Goal: Transaction & Acquisition: Purchase product/service

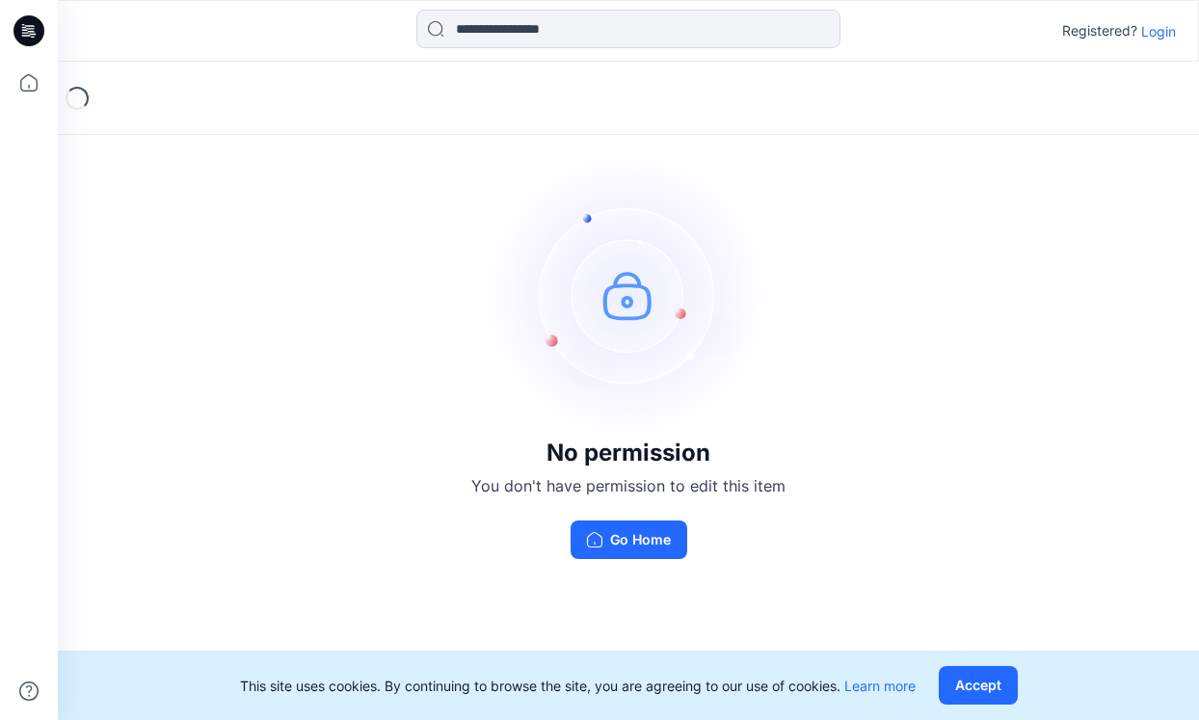
click at [1158, 33] on p "Login" at bounding box center [1158, 31] width 35 height 20
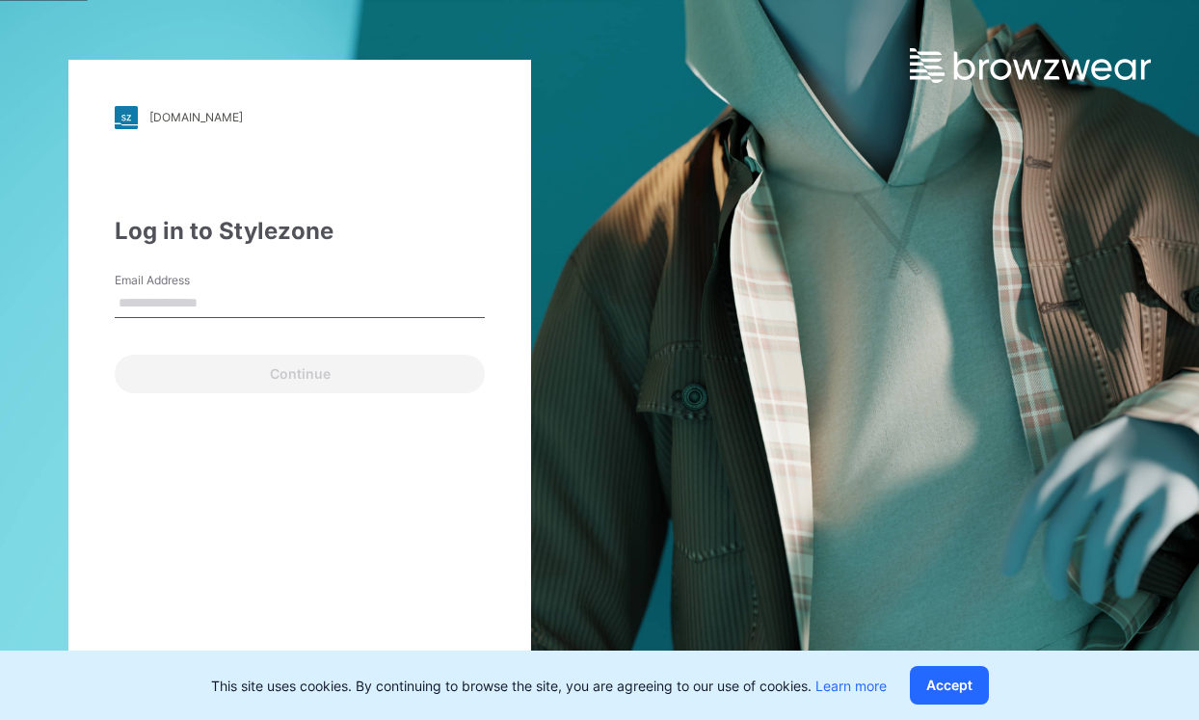
type input "**********"
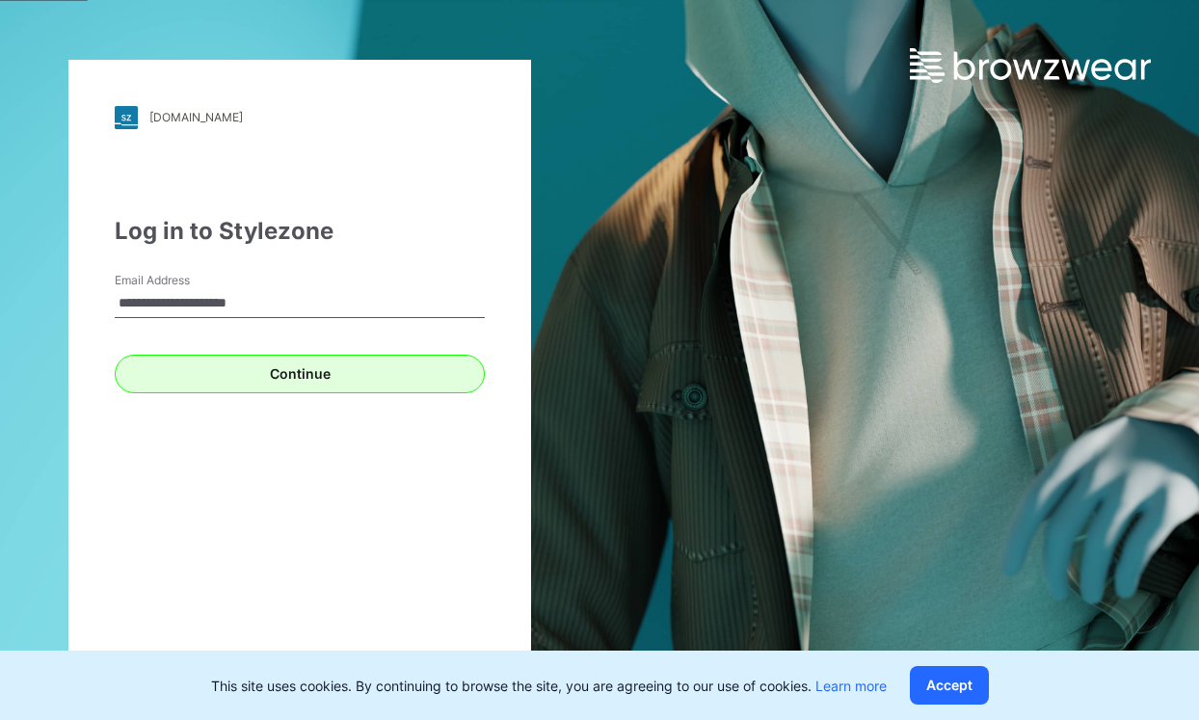
click at [241, 388] on button "Continue" at bounding box center [300, 374] width 370 height 39
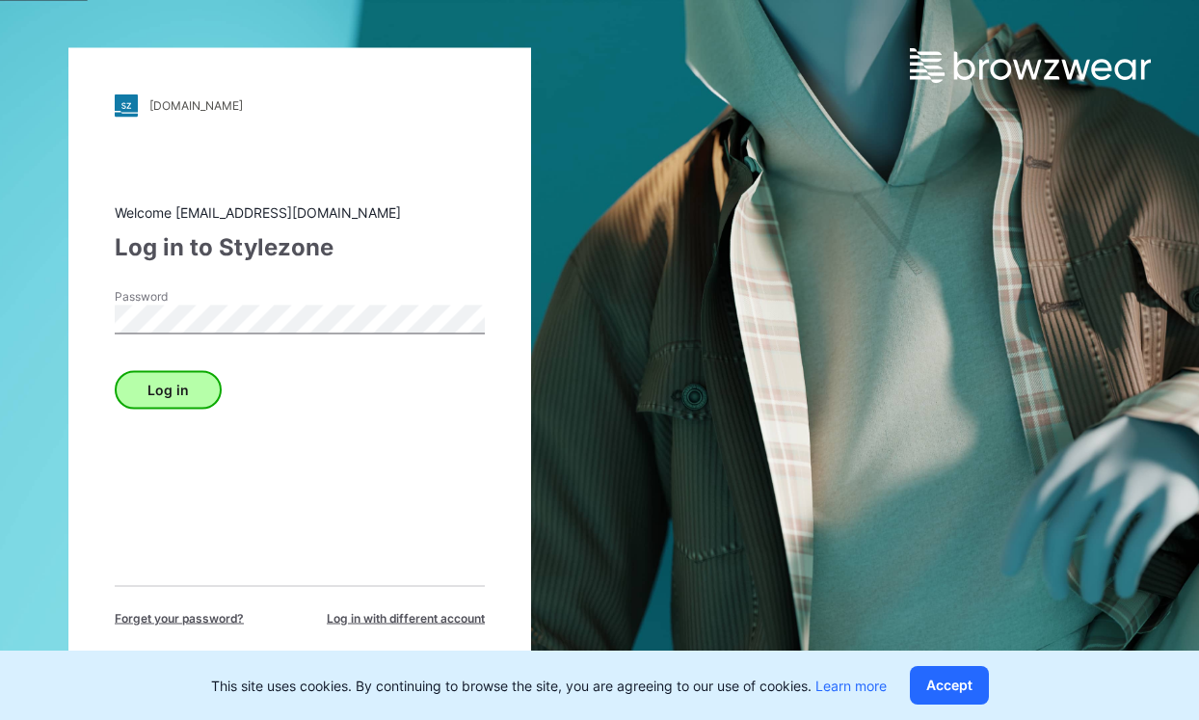
click at [167, 386] on button "Log in" at bounding box center [168, 389] width 107 height 39
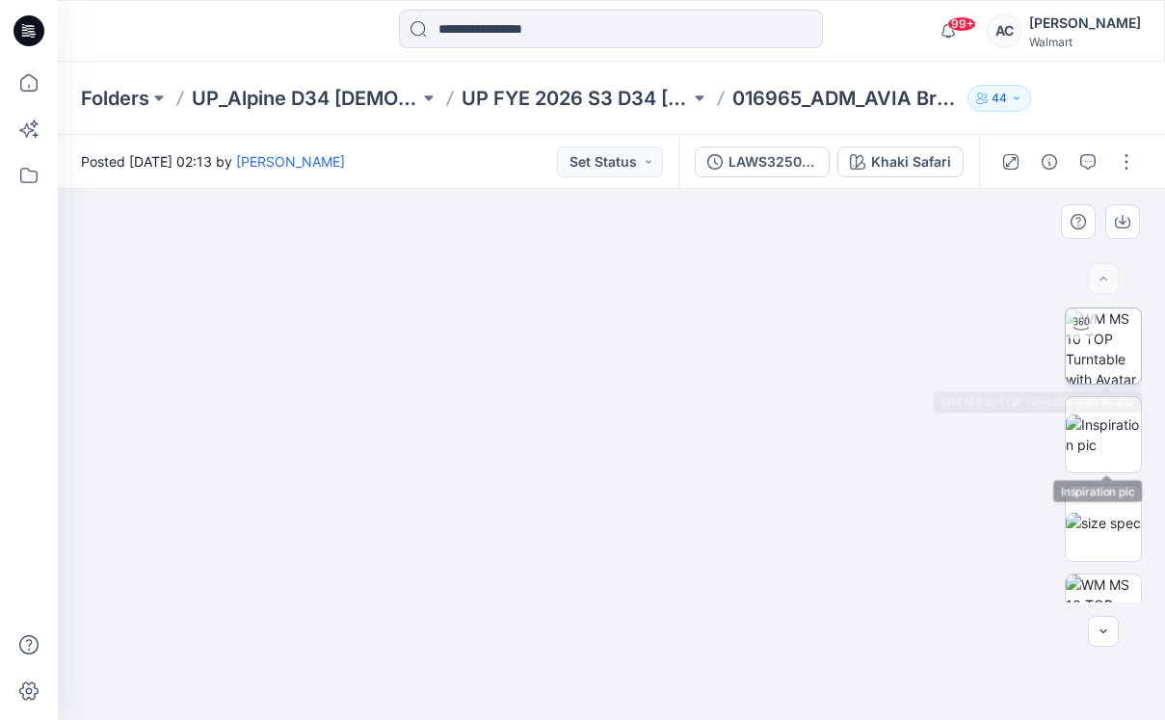
click at [1096, 347] on img at bounding box center [1103, 345] width 75 height 75
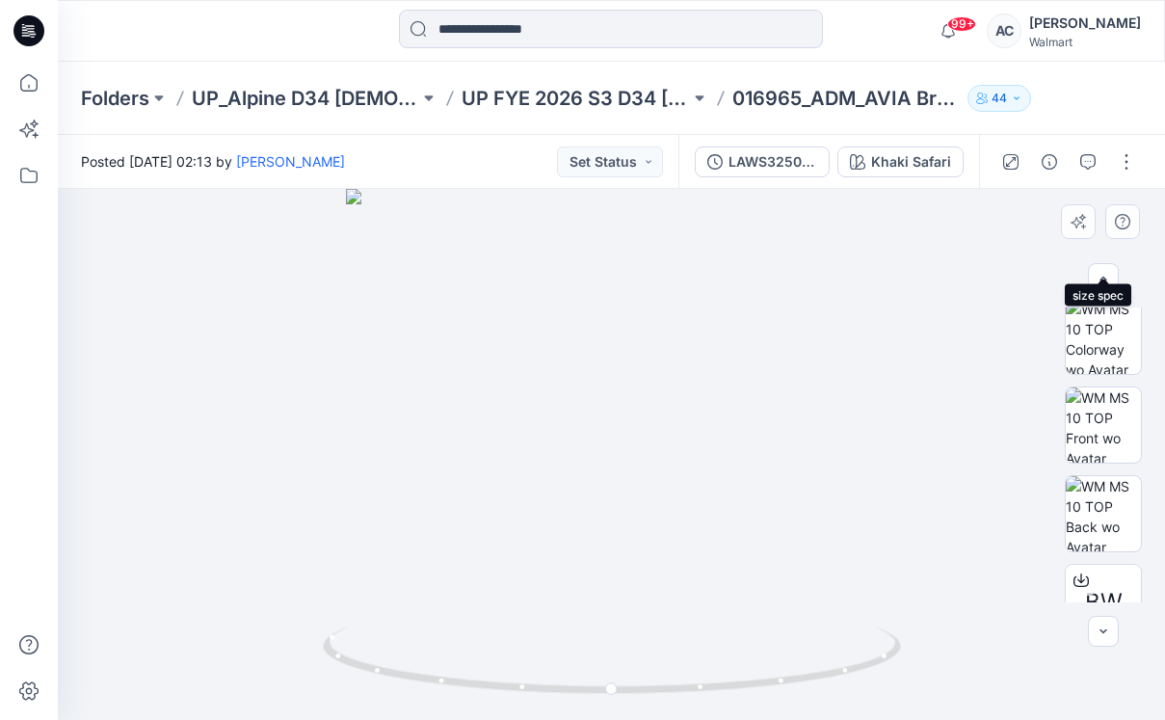
scroll to position [315, 0]
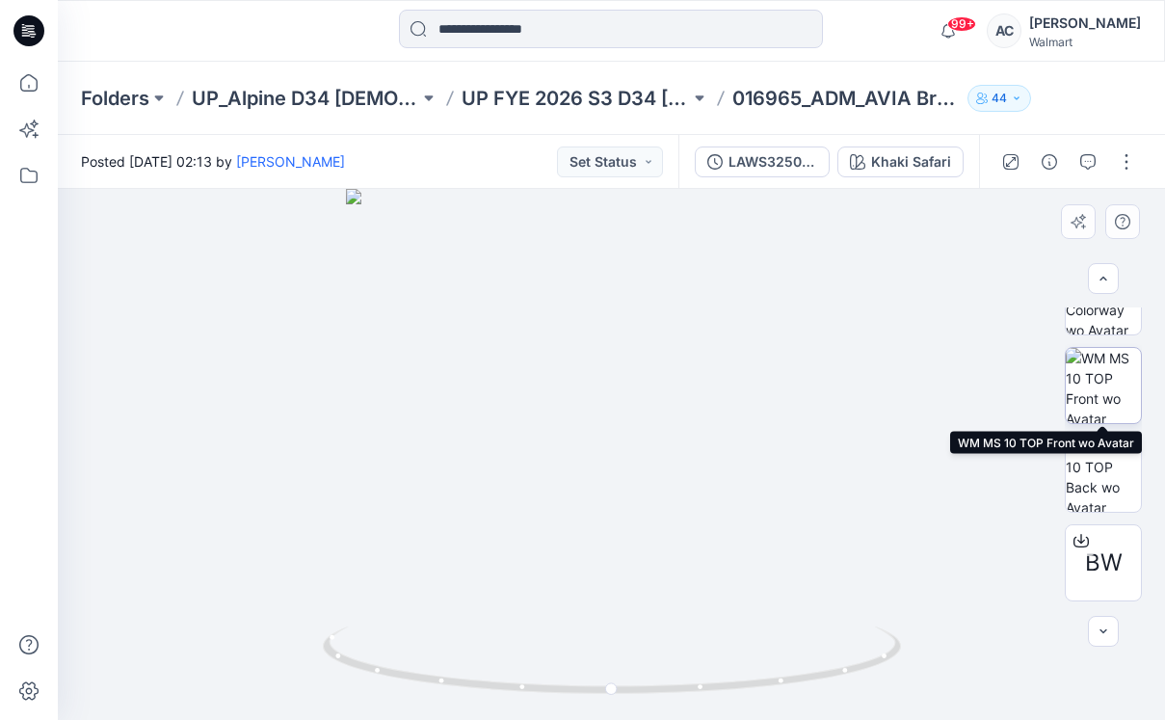
click at [1123, 370] on img at bounding box center [1103, 385] width 75 height 75
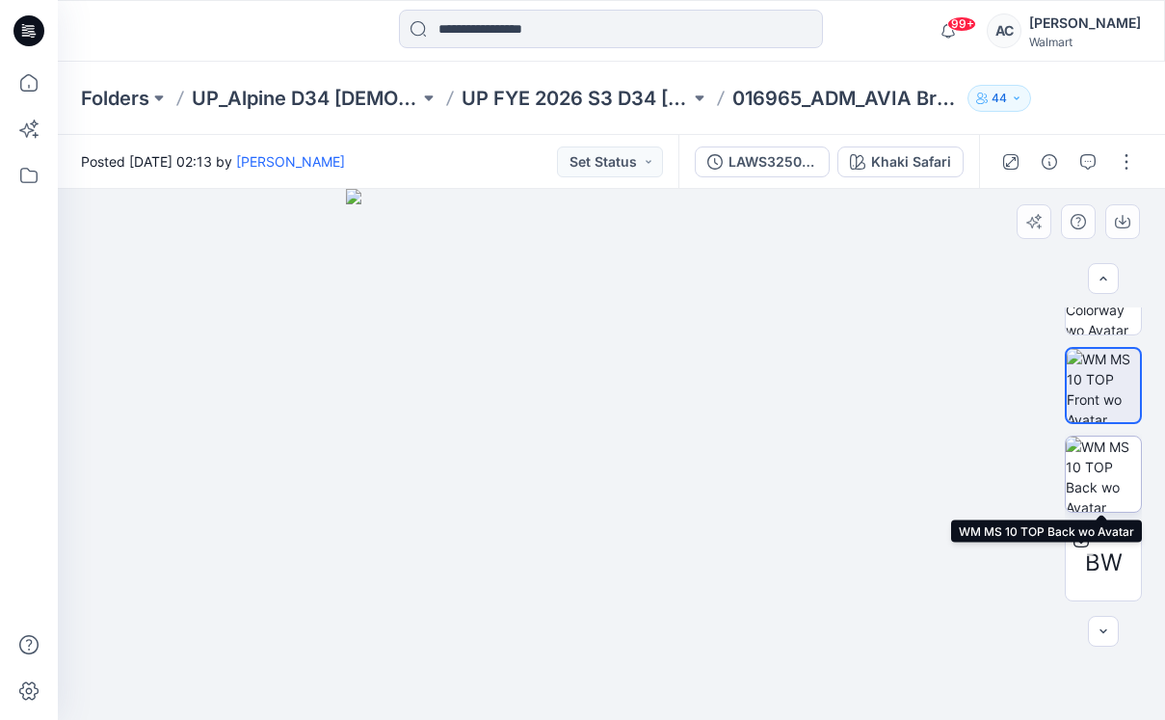
click at [1109, 462] on img at bounding box center [1103, 474] width 75 height 75
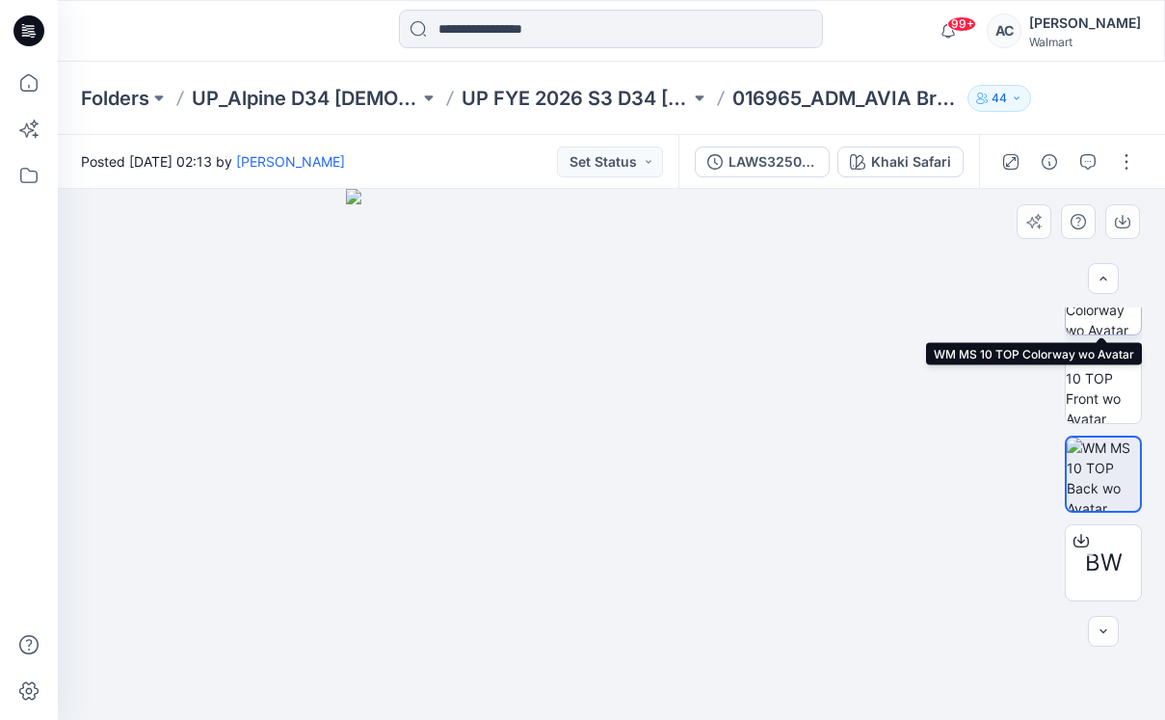
click at [1105, 320] on img at bounding box center [1103, 296] width 75 height 75
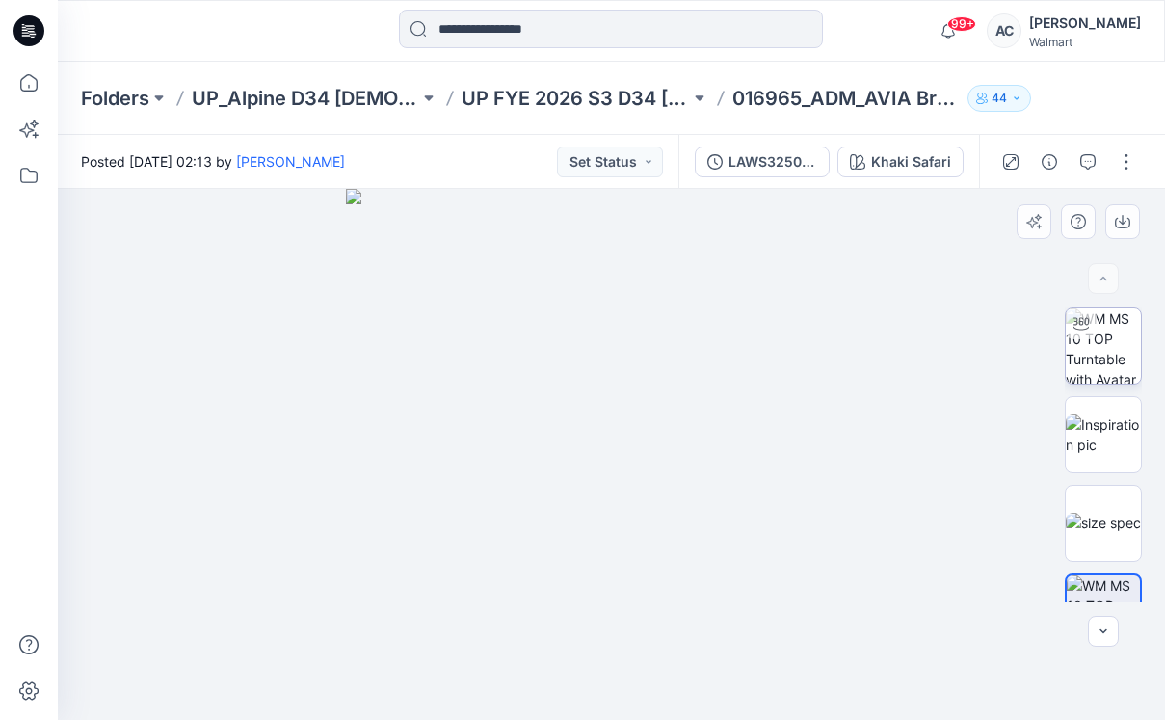
scroll to position [0, 0]
click at [1093, 448] on img at bounding box center [1103, 434] width 75 height 40
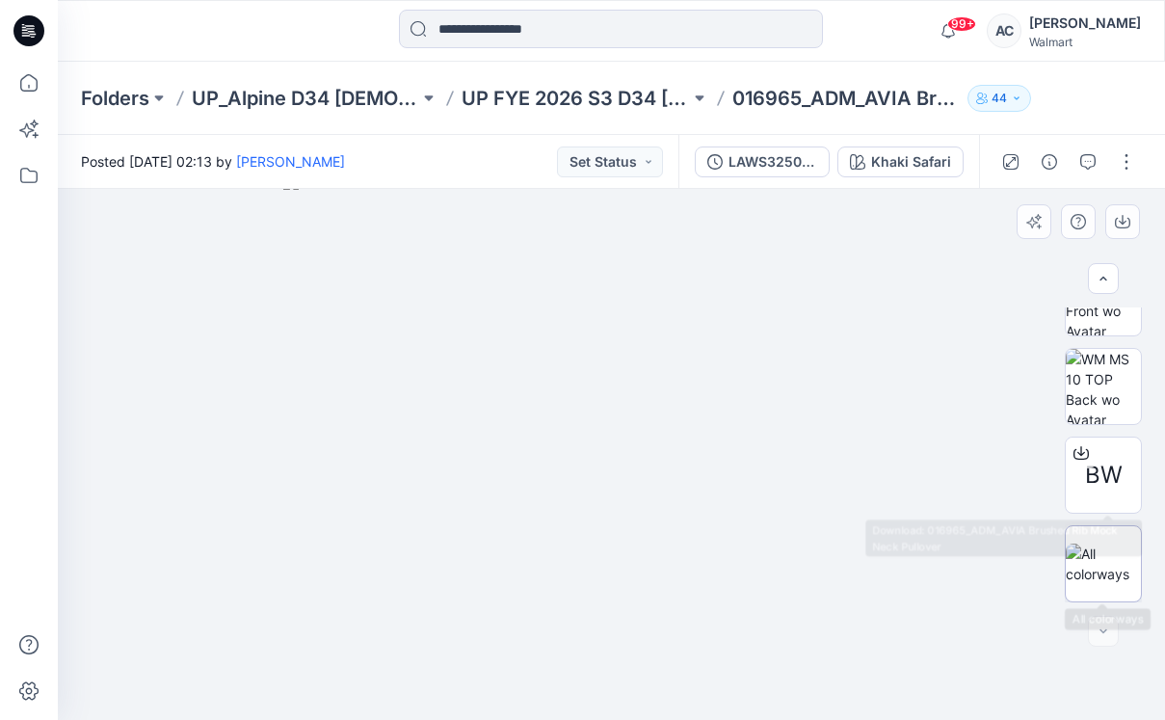
scroll to position [403, 0]
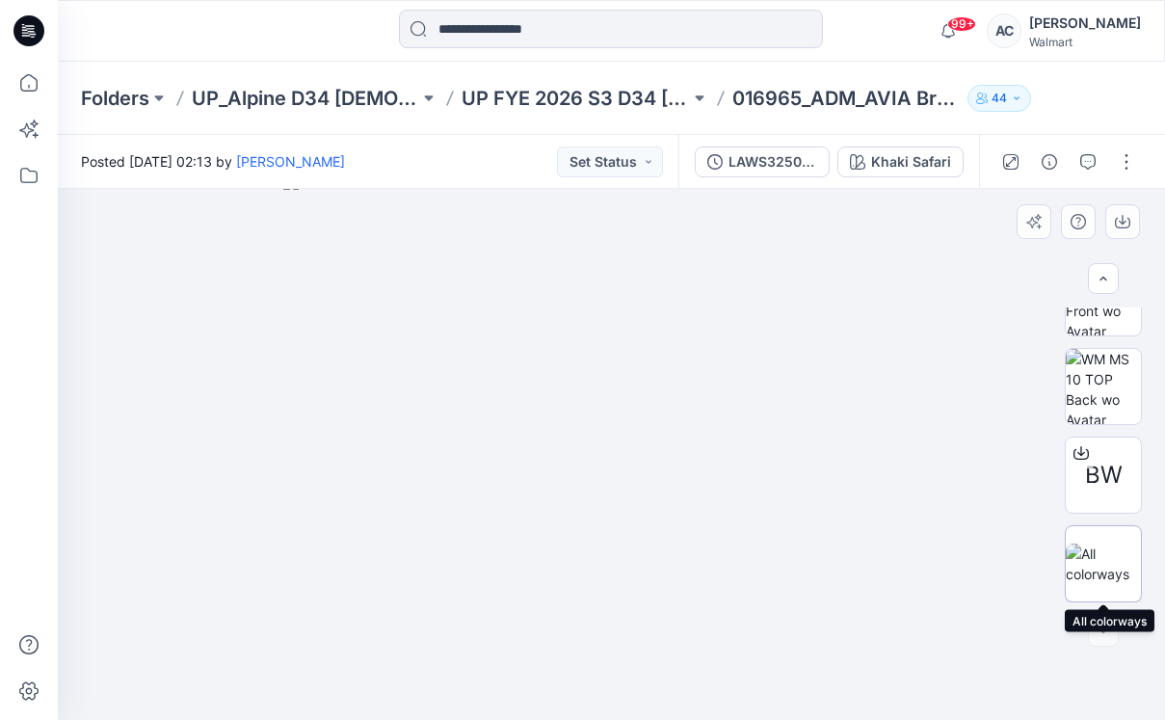
click at [1092, 558] on img at bounding box center [1103, 564] width 75 height 40
